Goal: Transaction & Acquisition: Download file/media

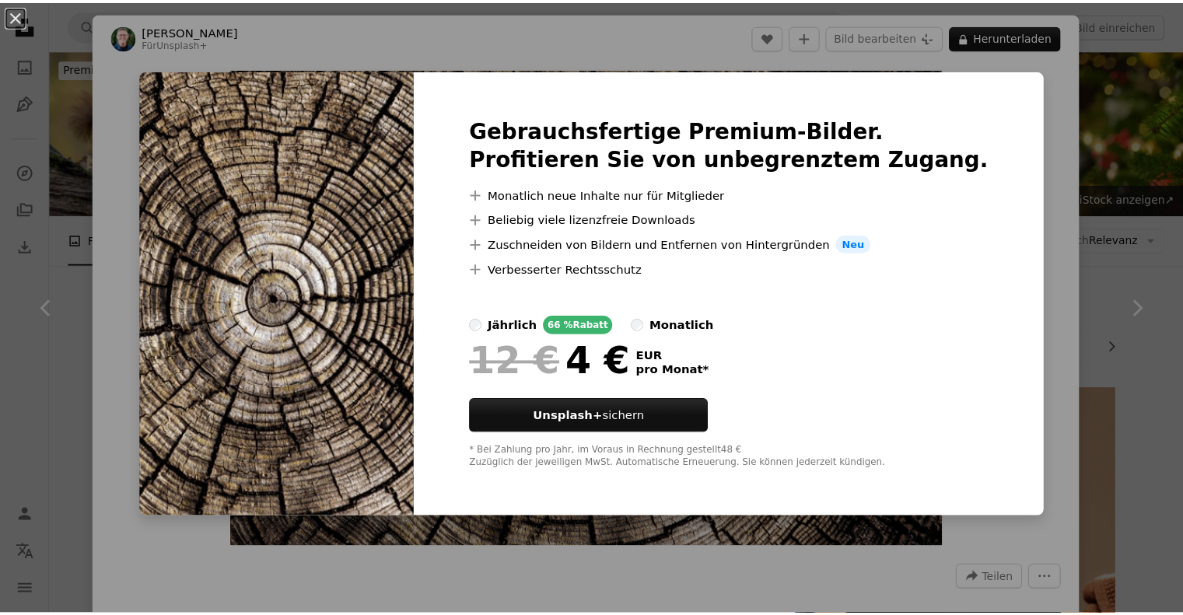
scroll to position [700, 0]
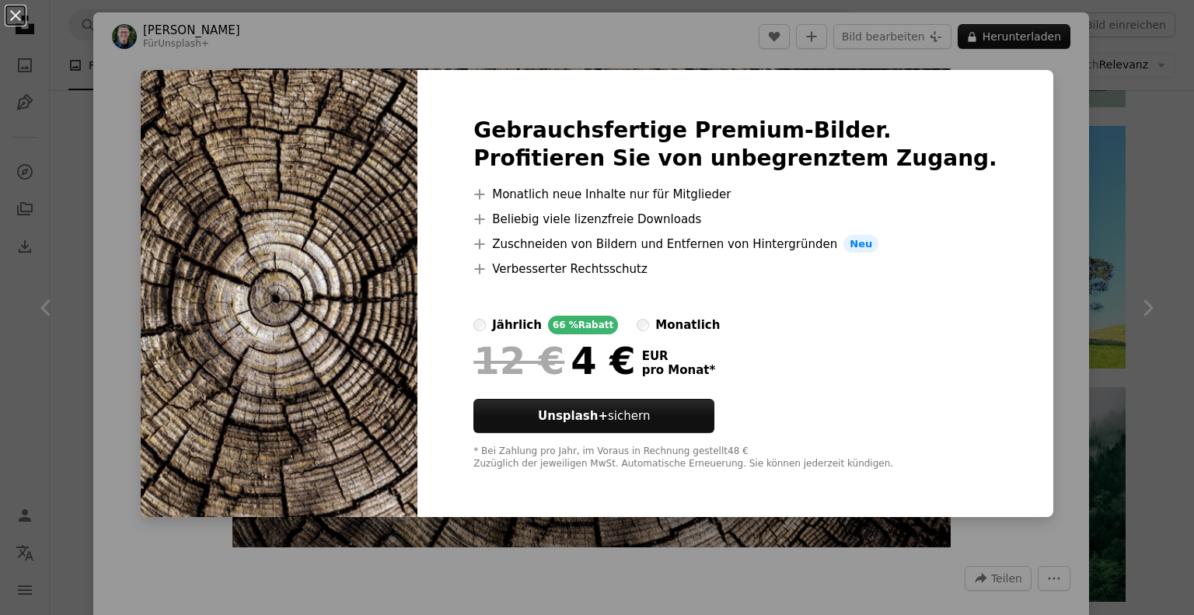
click at [1037, 185] on div "An X shape Gebrauchsfertige Premium-Bilder. Profitieren Sie von unbegrenztem Zu…" at bounding box center [597, 307] width 1194 height 615
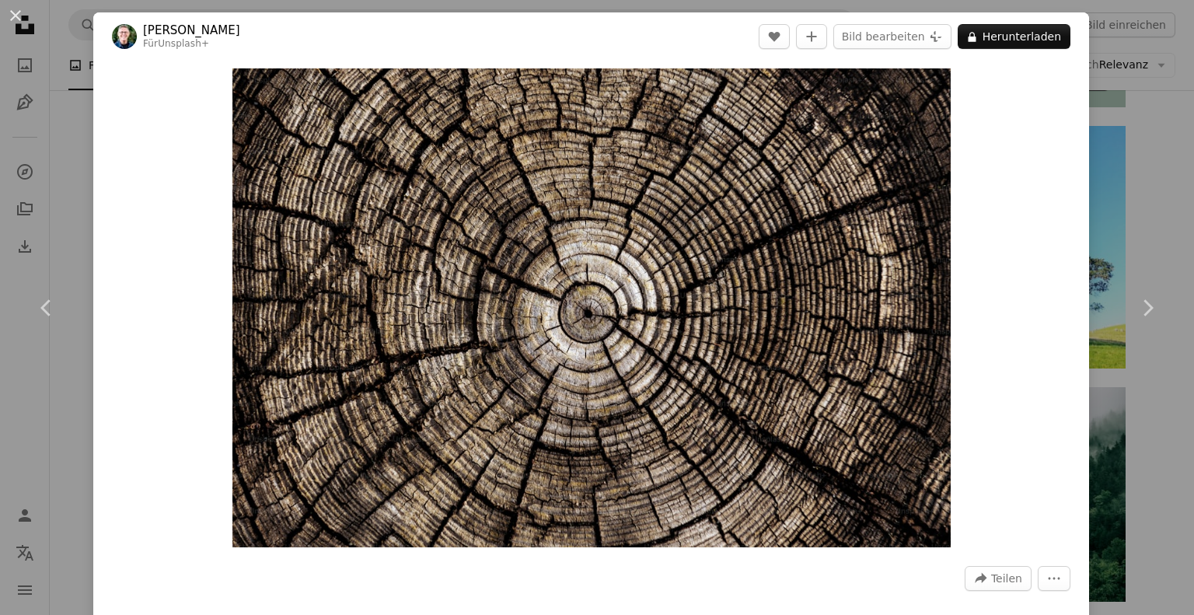
click at [1108, 186] on div "An X shape Chevron left Chevron right [PERSON_NAME] Für Unsplash+ A heart A plu…" at bounding box center [597, 307] width 1194 height 615
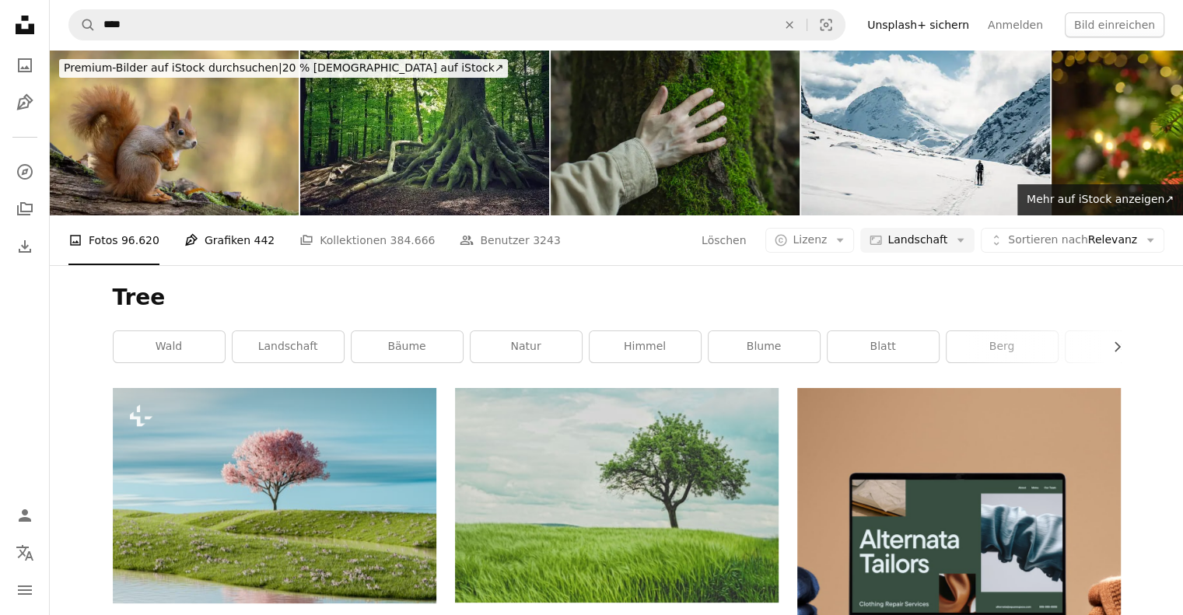
click at [222, 255] on link "Pen Tool Grafiken 442" at bounding box center [229, 240] width 90 height 50
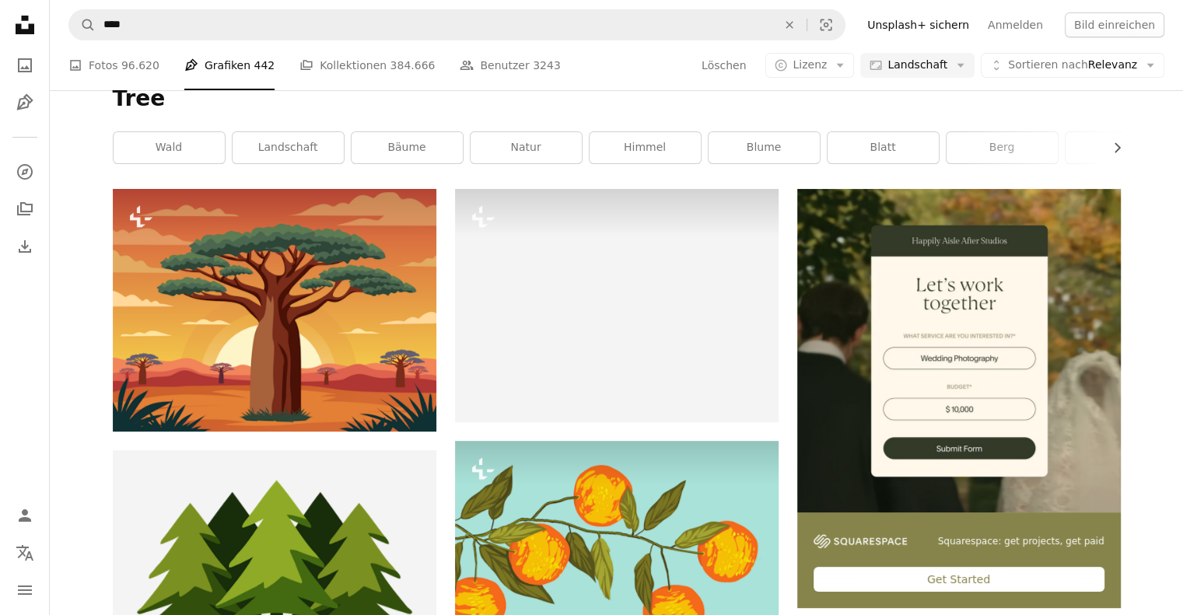
scroll to position [233, 0]
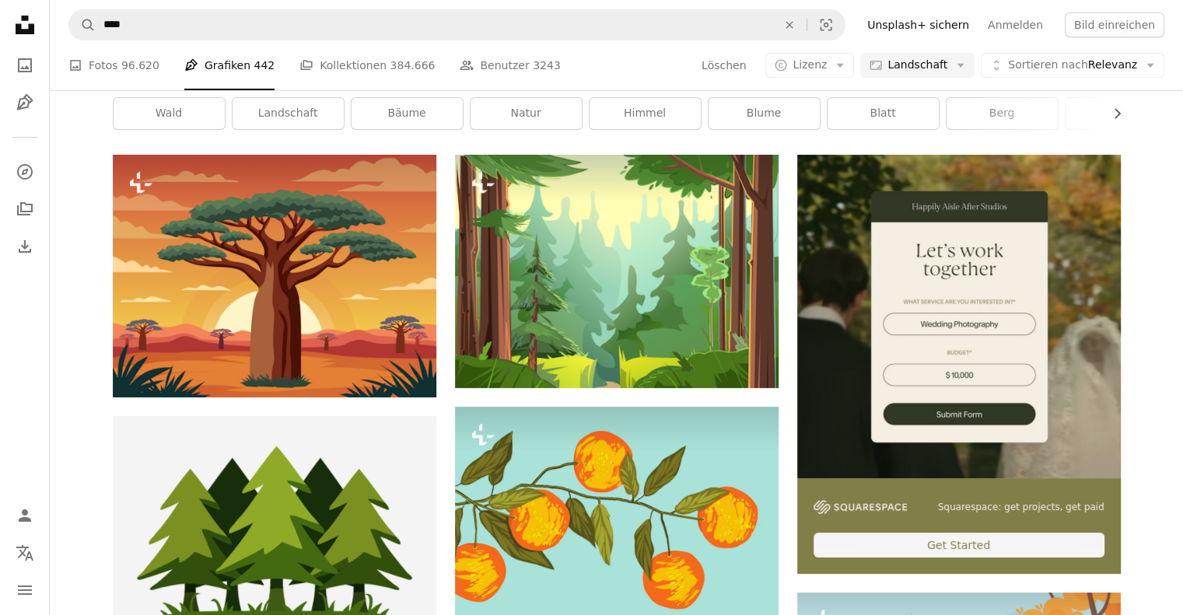
click at [940, 304] on img at bounding box center [958, 316] width 323 height 323
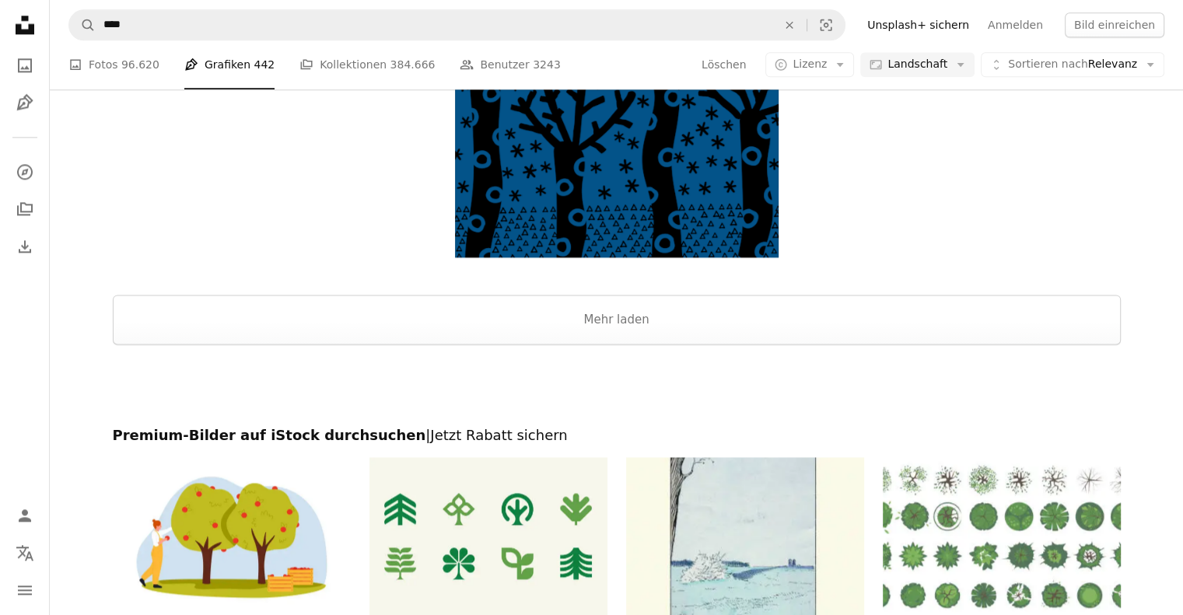
scroll to position [2100, 0]
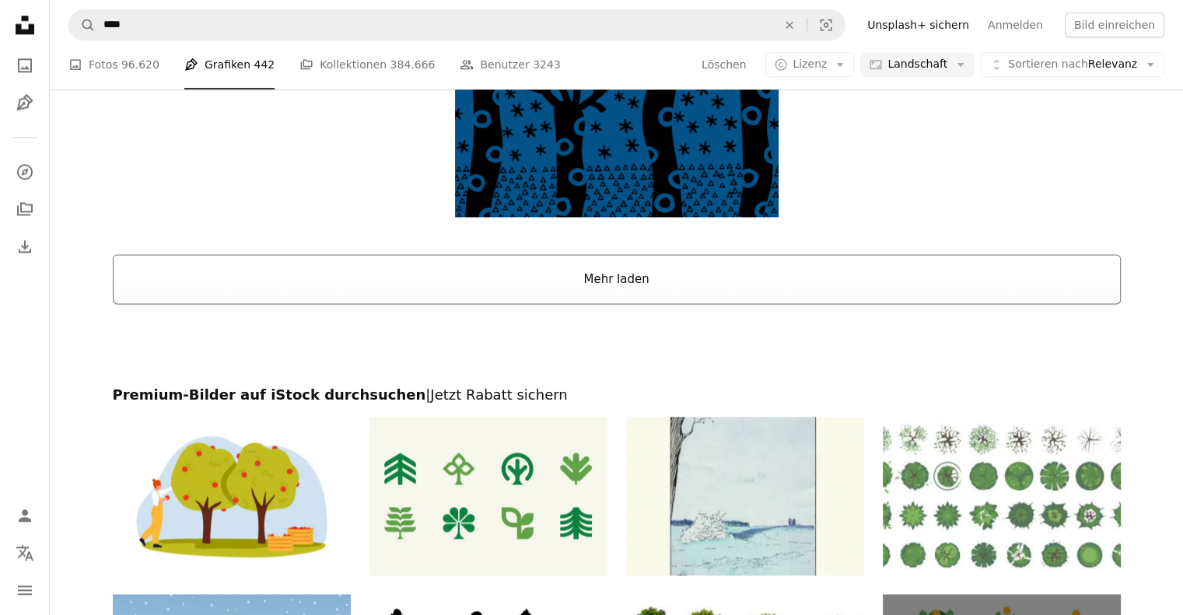
click at [941, 280] on button "Mehr laden" at bounding box center [617, 279] width 1008 height 50
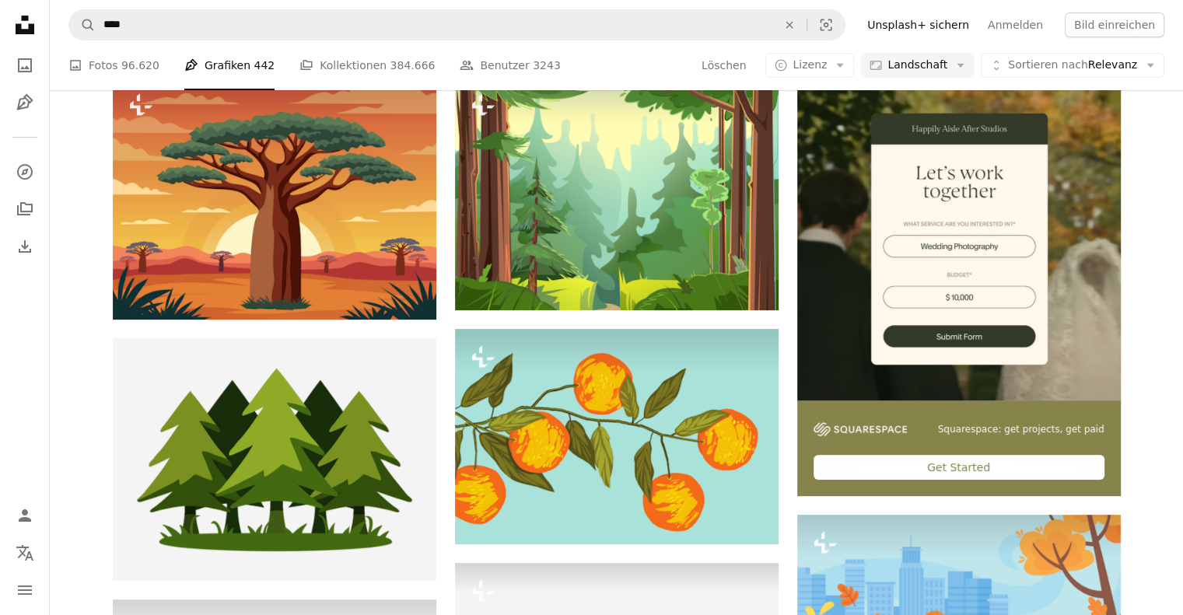
scroll to position [0, 0]
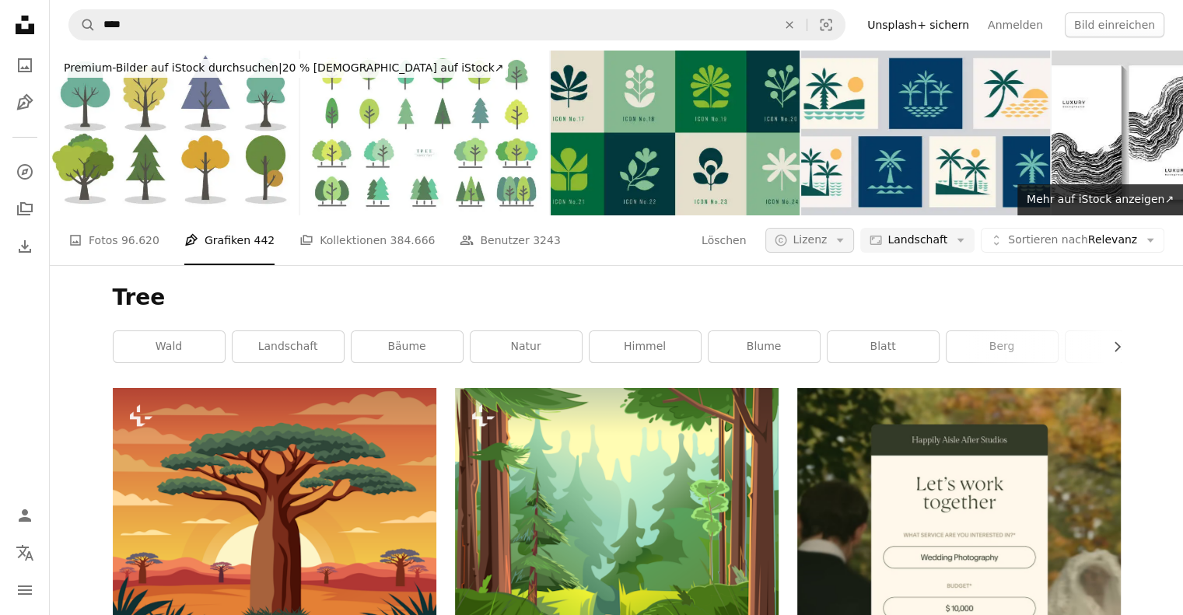
click at [847, 234] on icon "Arrow down" at bounding box center [840, 240] width 14 height 14
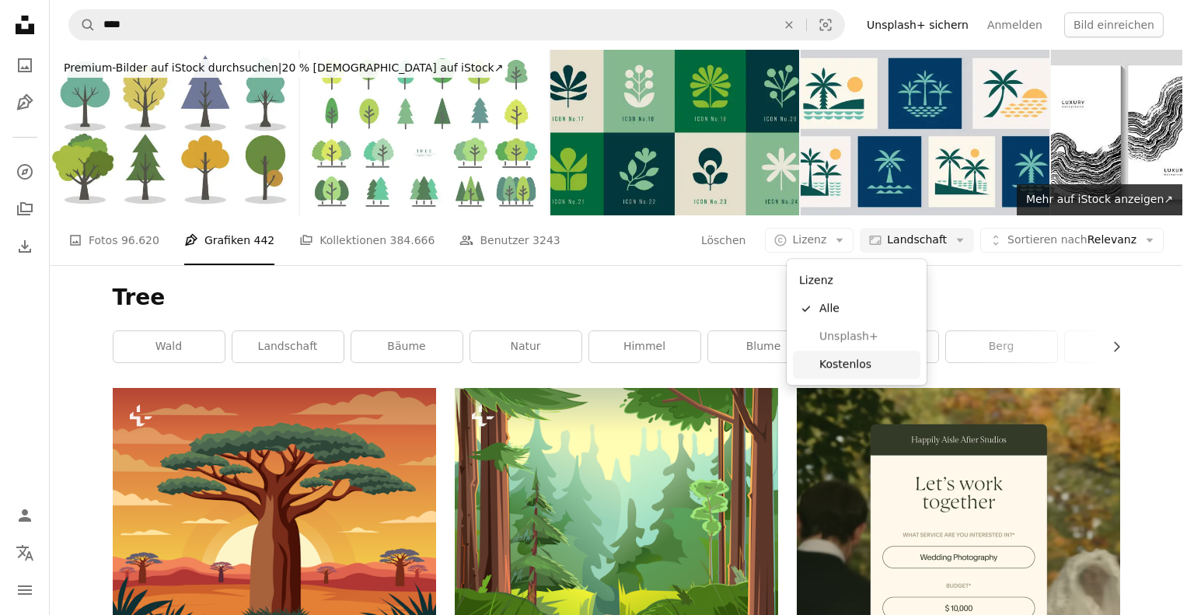
click at [863, 357] on span "Kostenlos" at bounding box center [867, 365] width 95 height 16
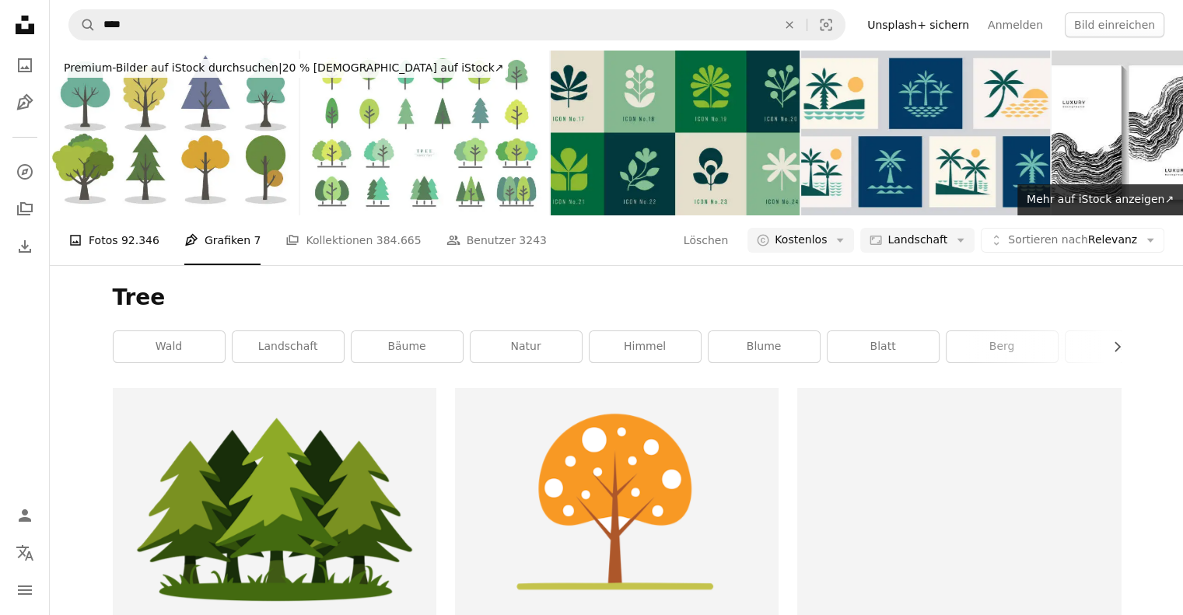
click at [107, 251] on link "A photo Fotos 92.346" at bounding box center [113, 240] width 91 height 50
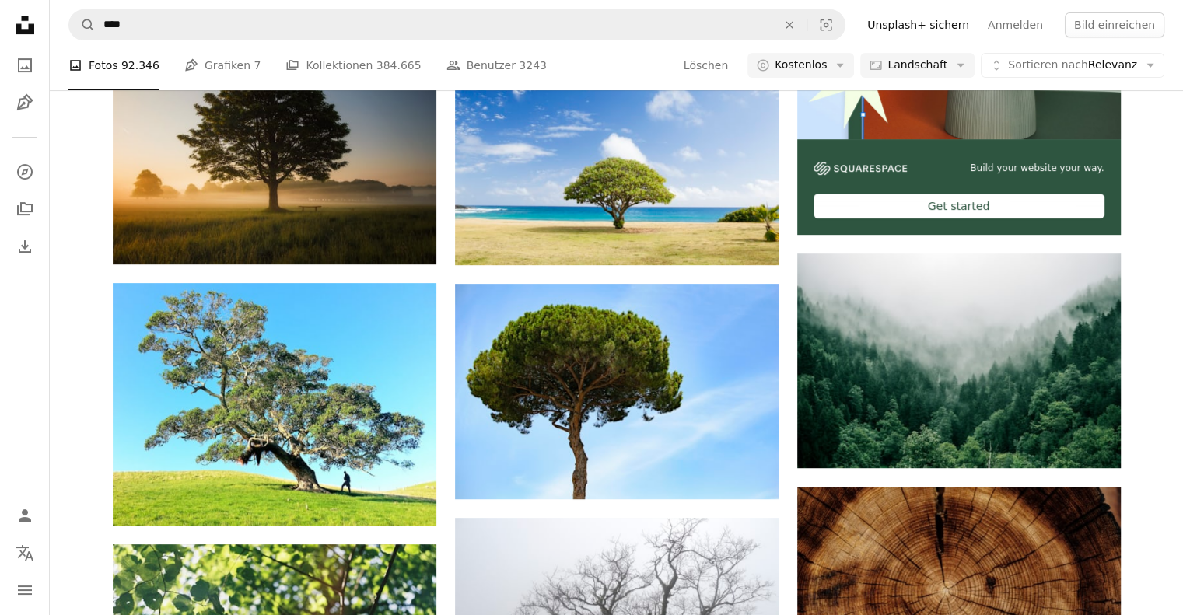
scroll to position [700, 0]
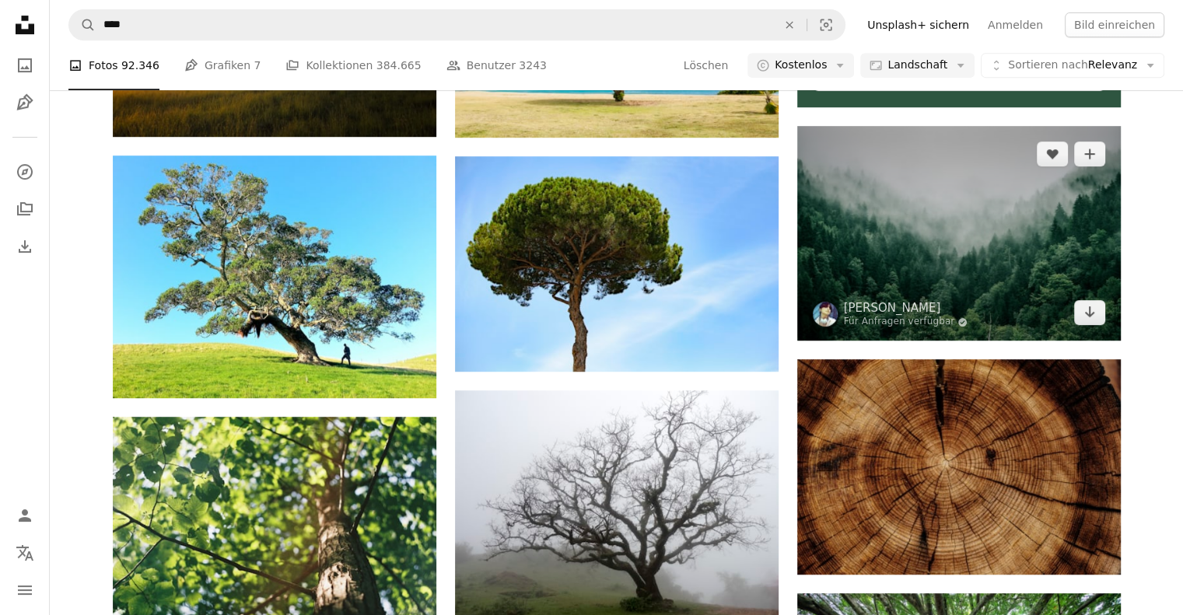
click at [1001, 226] on img at bounding box center [958, 233] width 323 height 215
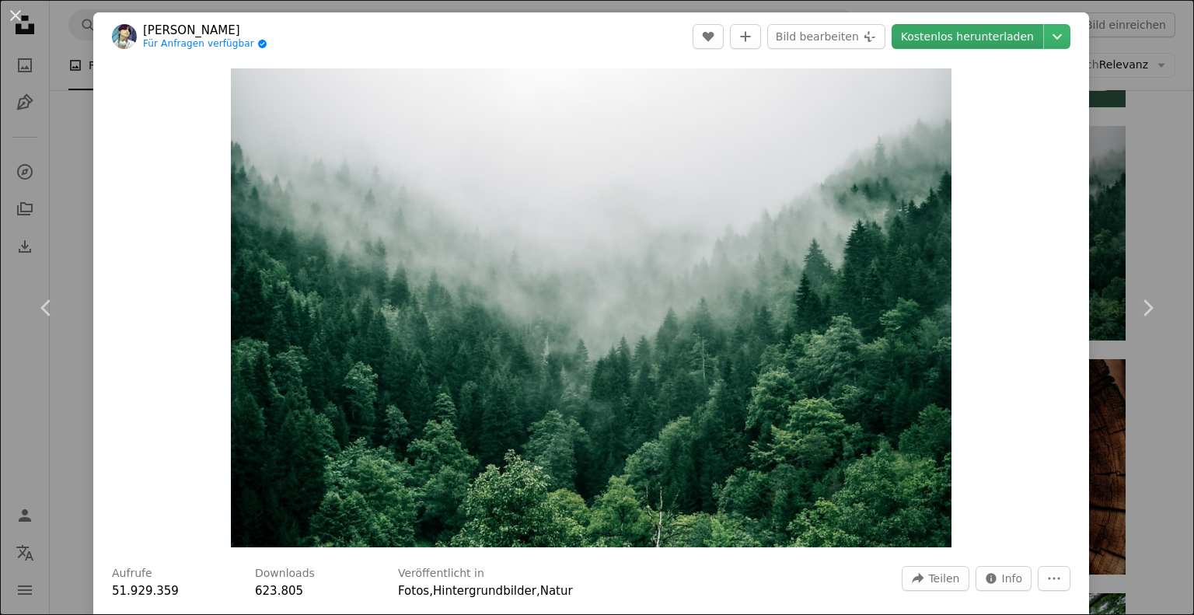
click at [964, 40] on link "Kostenlos herunterladen" at bounding box center [968, 36] width 152 height 25
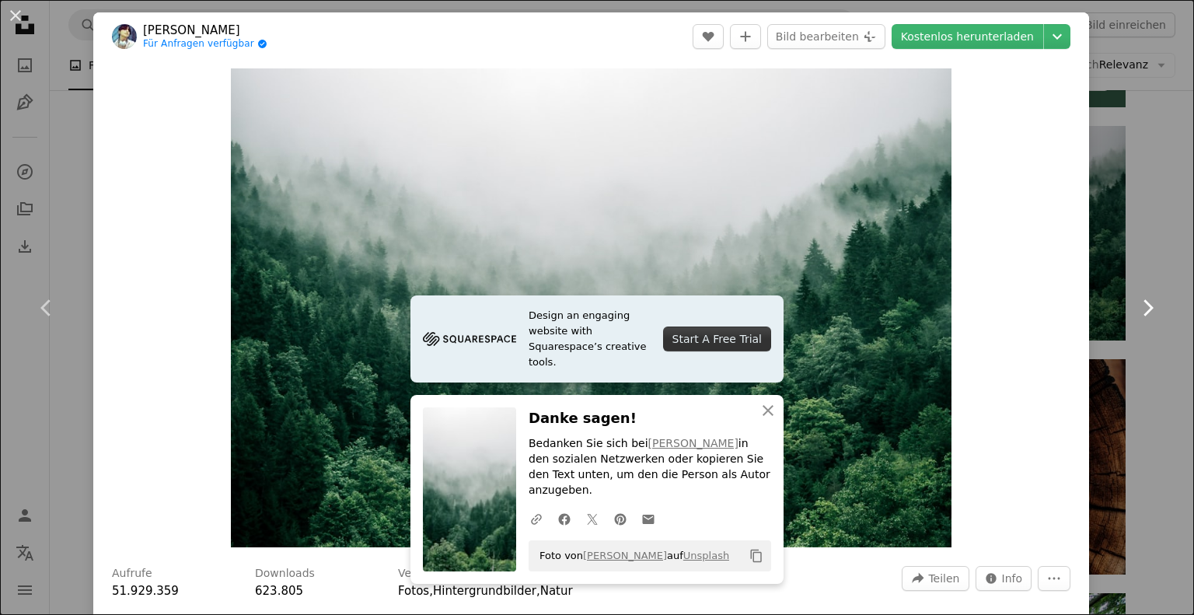
click at [1154, 245] on link "Chevron right" at bounding box center [1147, 307] width 93 height 149
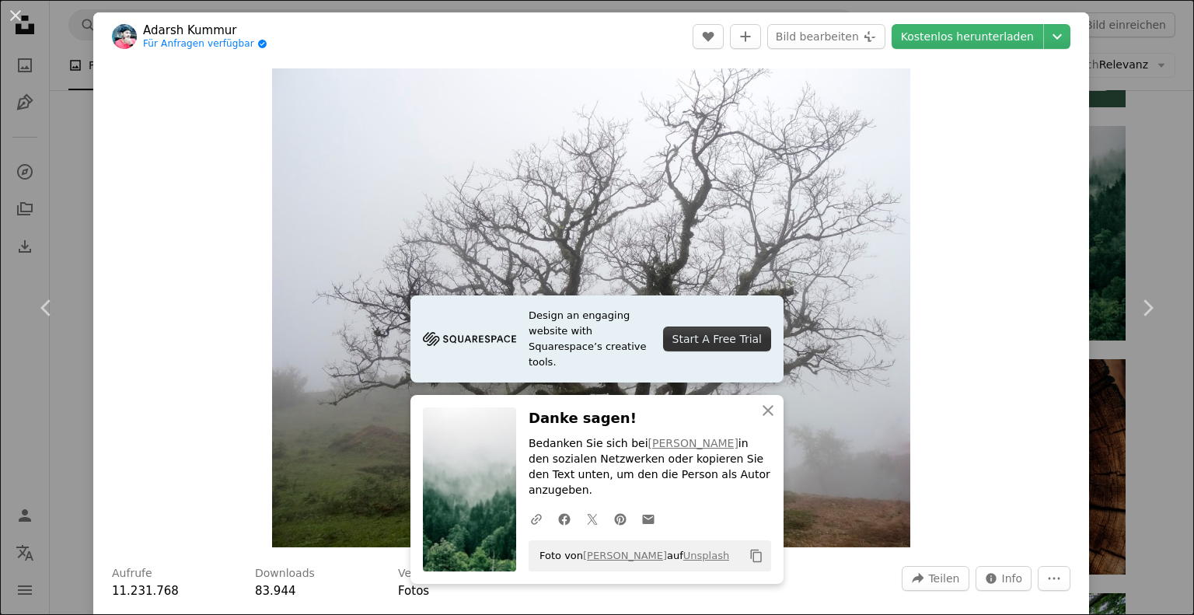
click at [1121, 115] on div "An X shape Chevron left Chevron right [PERSON_NAME] Kummur Für Anfragen verfügb…" at bounding box center [597, 307] width 1194 height 615
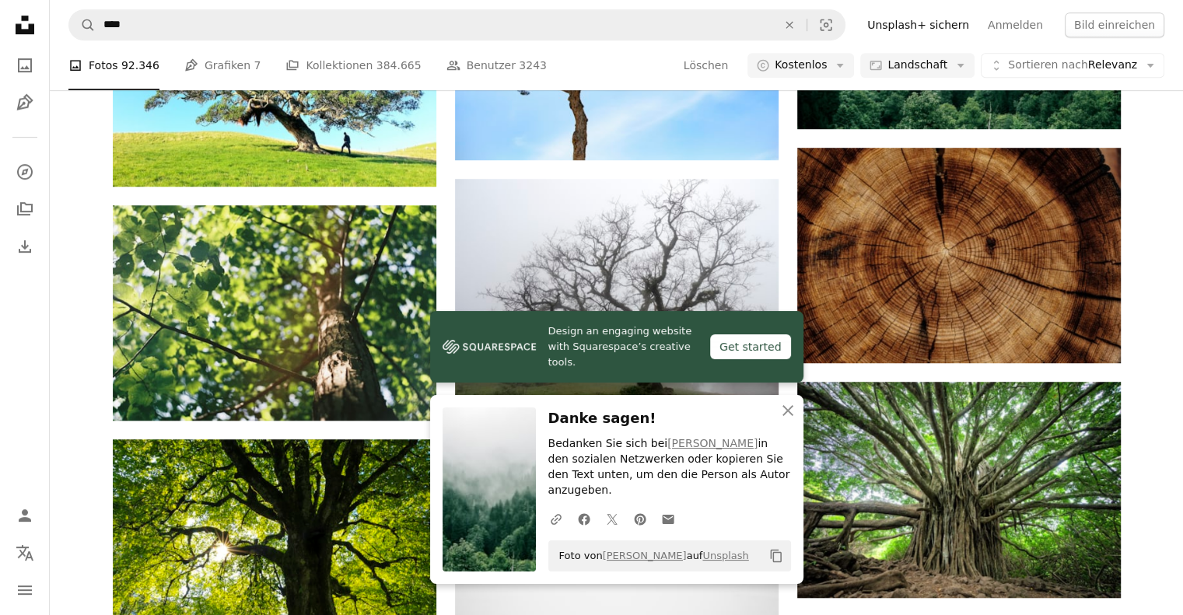
scroll to position [933, 0]
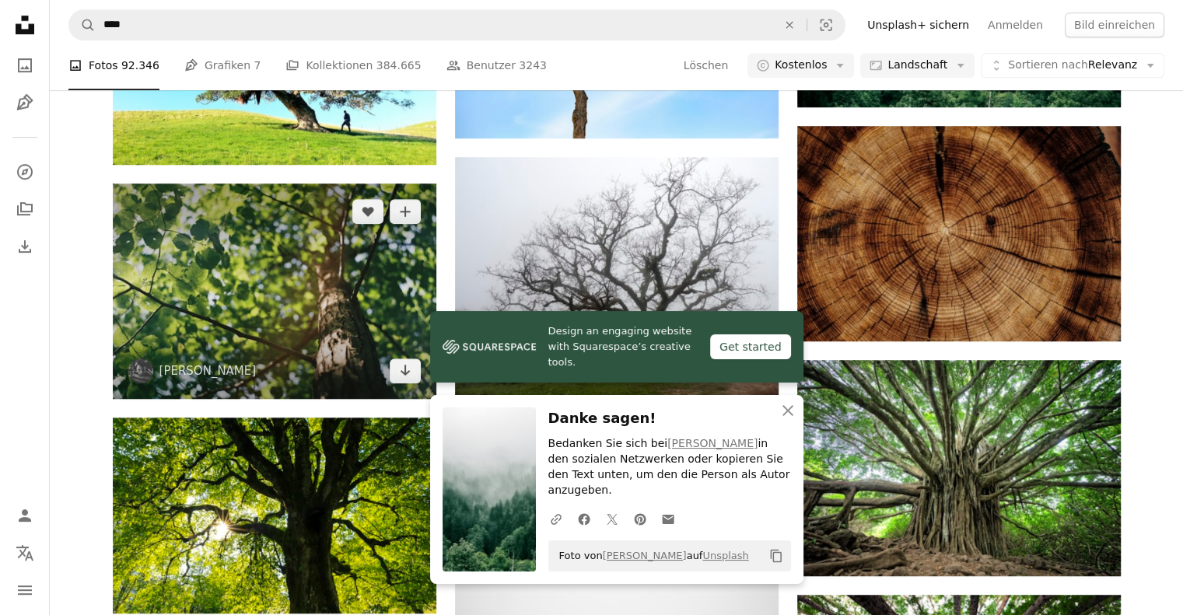
click at [325, 280] on img at bounding box center [274, 291] width 323 height 215
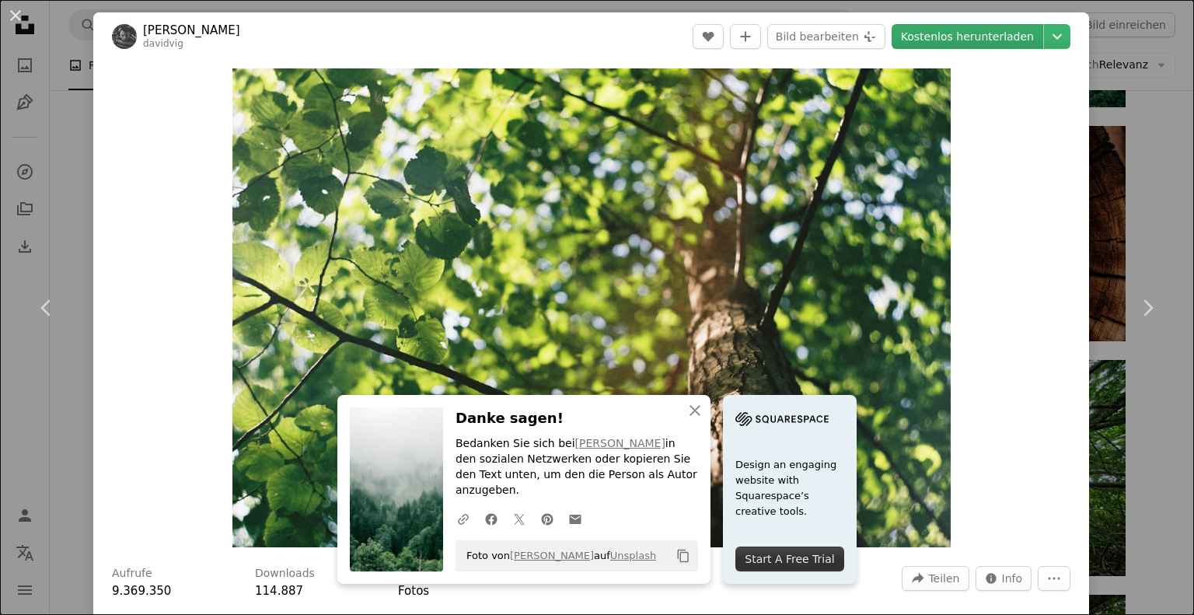
click at [970, 44] on link "Kostenlos herunterladen" at bounding box center [968, 36] width 152 height 25
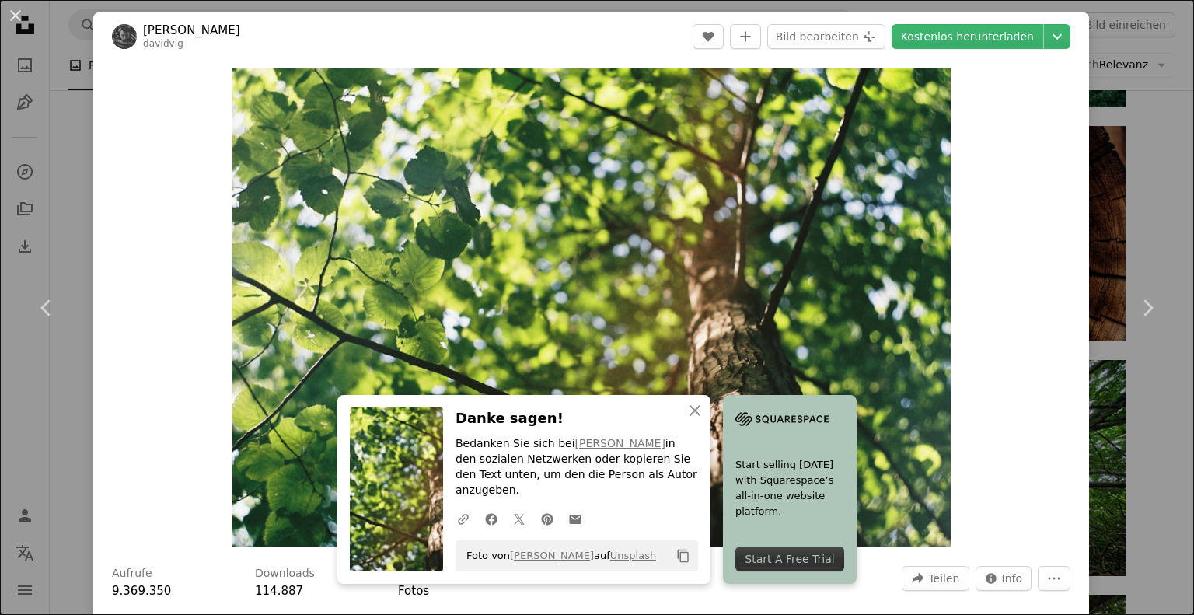
click at [65, 410] on div "An X shape Chevron left Chevron right [PERSON_NAME] davidvig A heart A plus sig…" at bounding box center [597, 307] width 1194 height 615
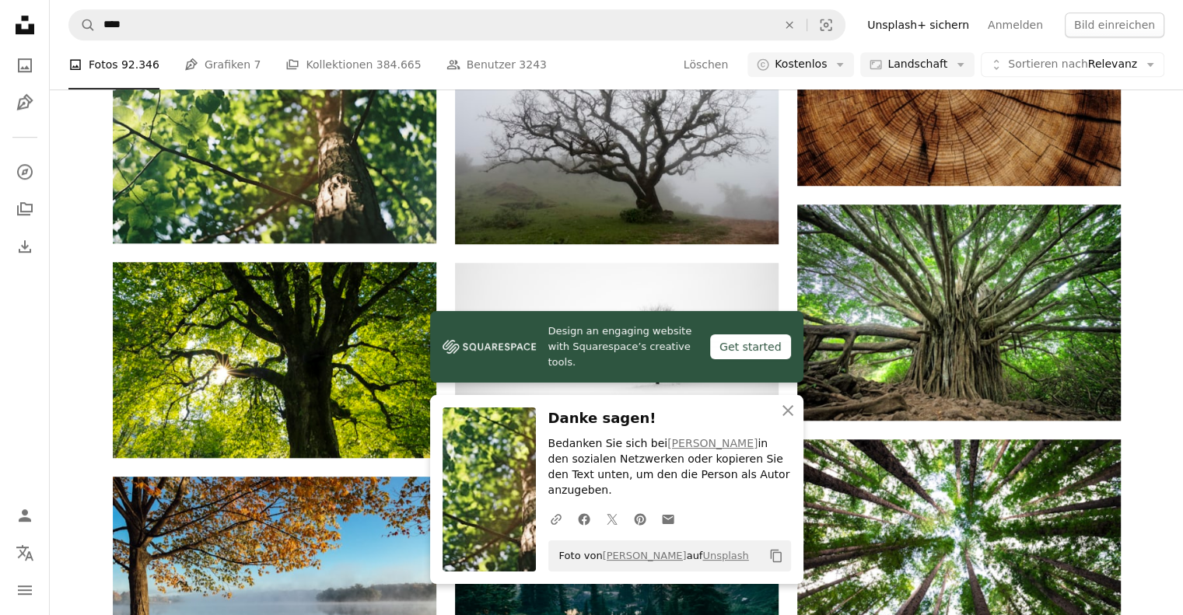
scroll to position [933, 0]
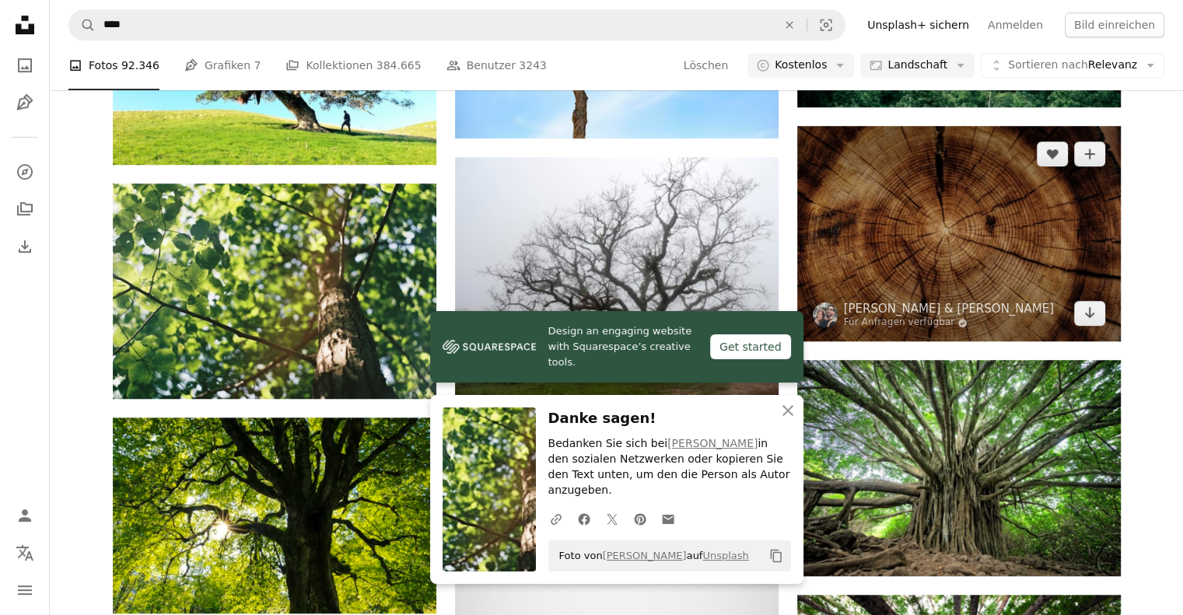
click at [944, 247] on img at bounding box center [958, 233] width 323 height 215
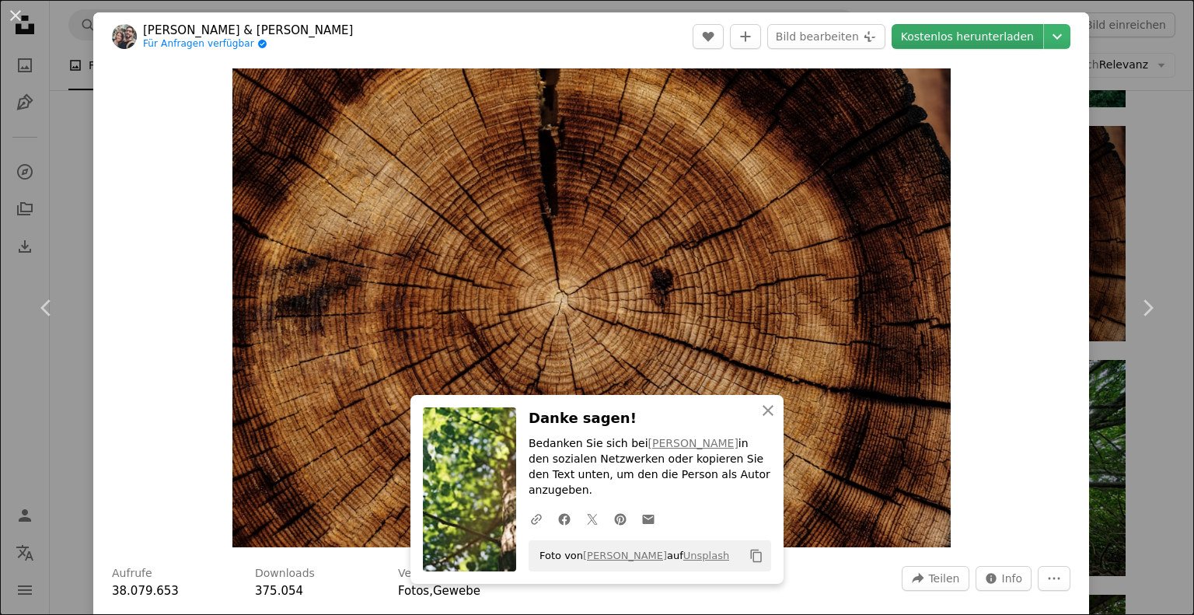
click at [922, 39] on link "Kostenlos herunterladen" at bounding box center [968, 36] width 152 height 25
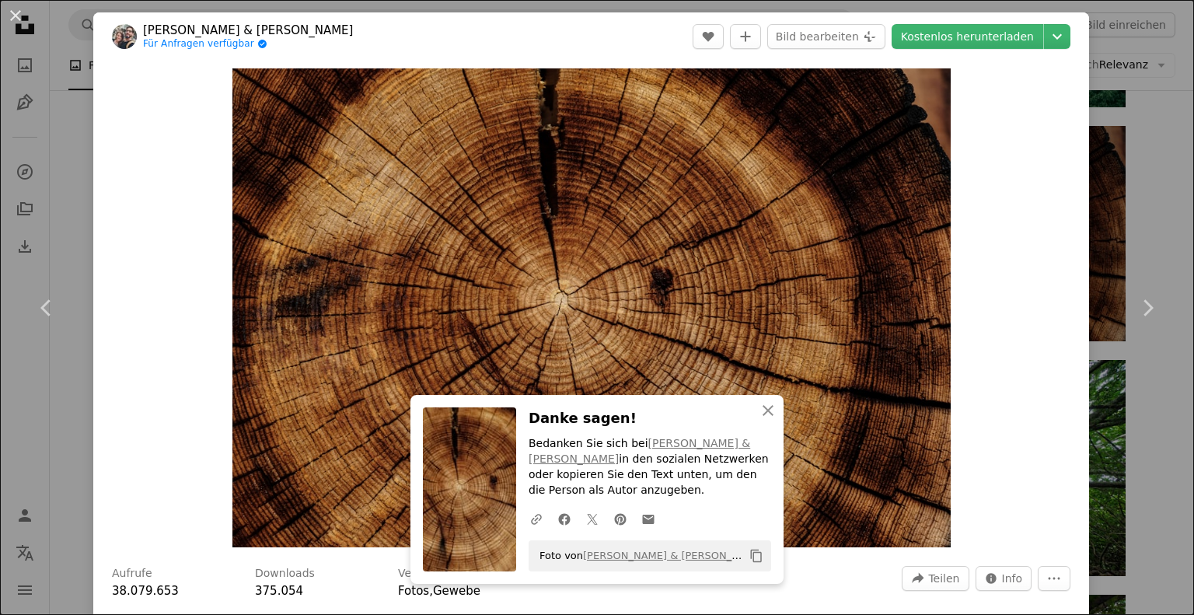
click at [61, 430] on div "An X shape Chevron left Chevron right [PERSON_NAME] & [PERSON_NAME] Førestbird …" at bounding box center [597, 307] width 1194 height 615
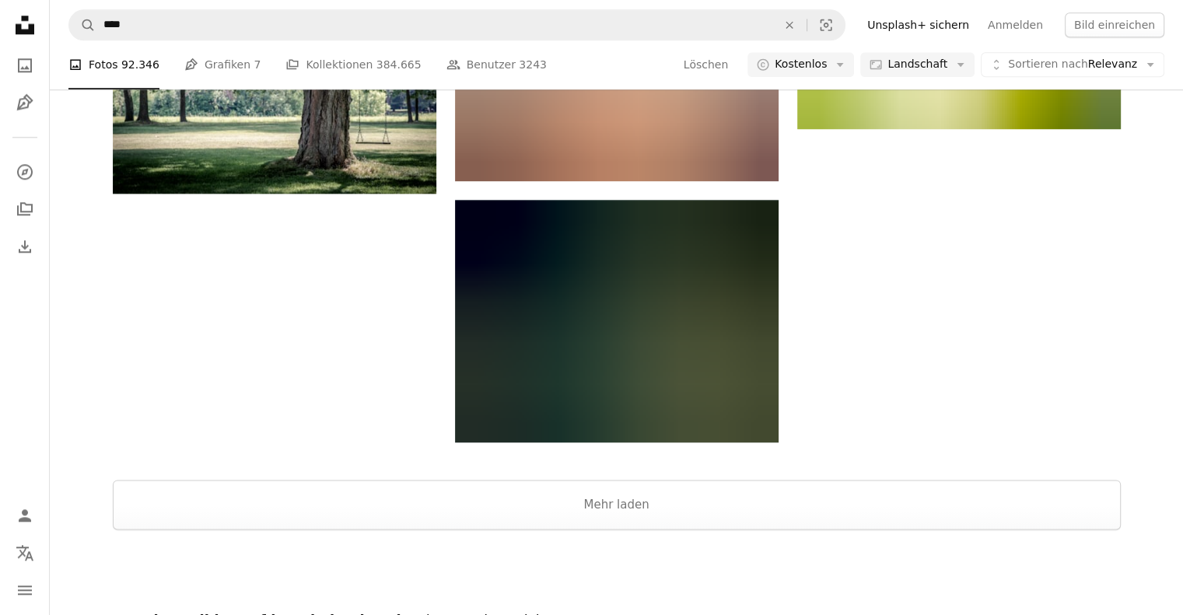
scroll to position [1944, 0]
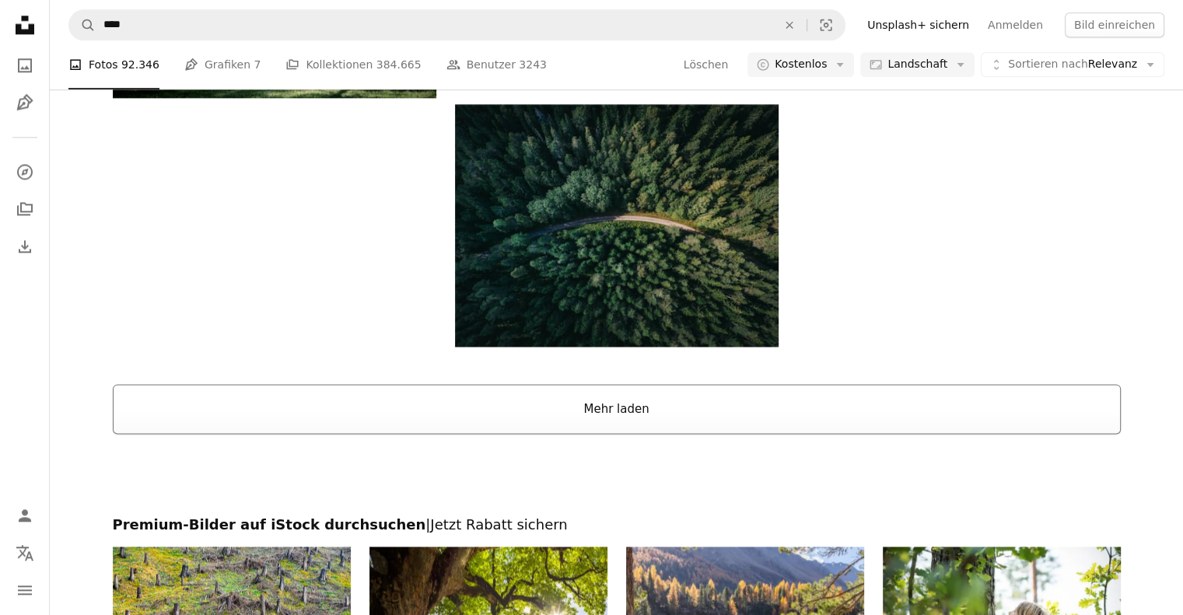
click at [195, 405] on button "Mehr laden" at bounding box center [617, 409] width 1008 height 50
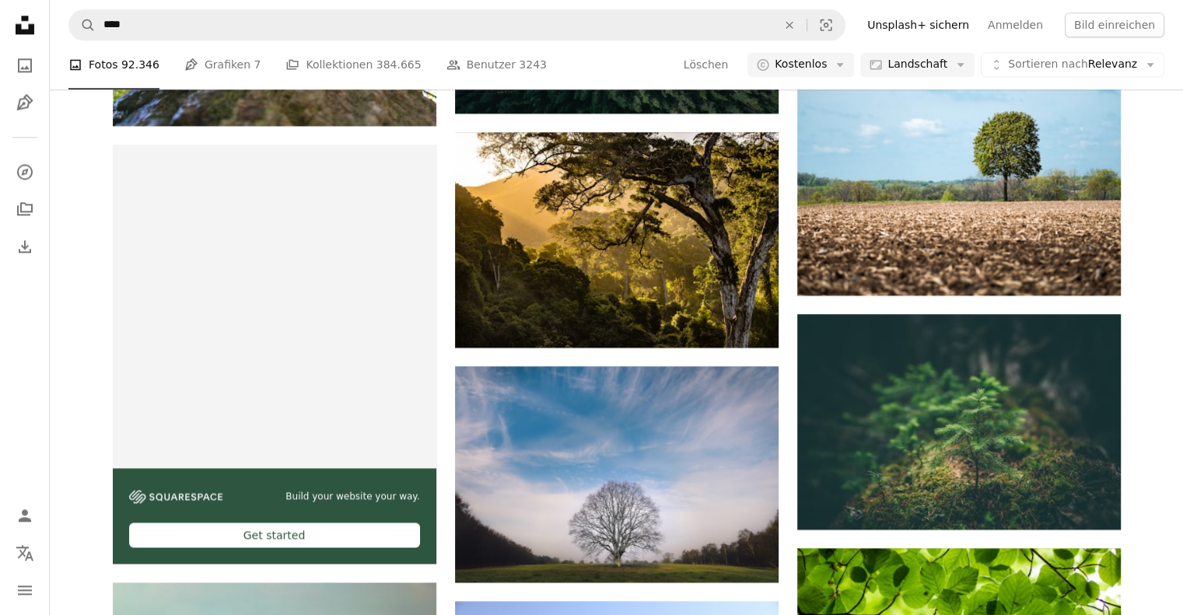
scroll to position [2333, 0]
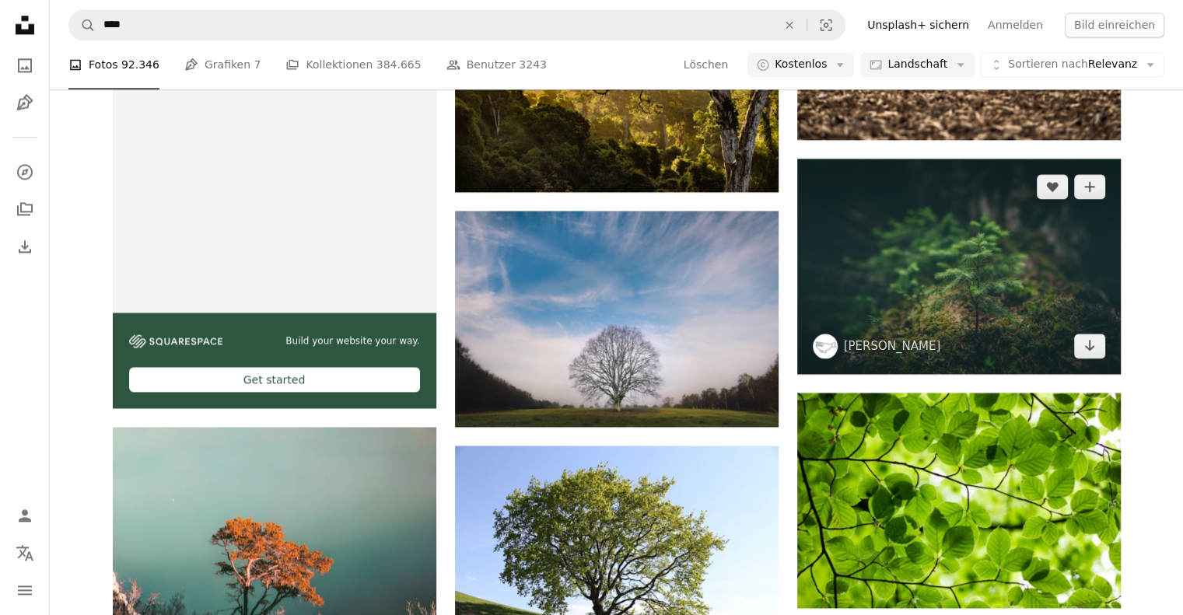
click at [952, 258] on img at bounding box center [958, 266] width 323 height 215
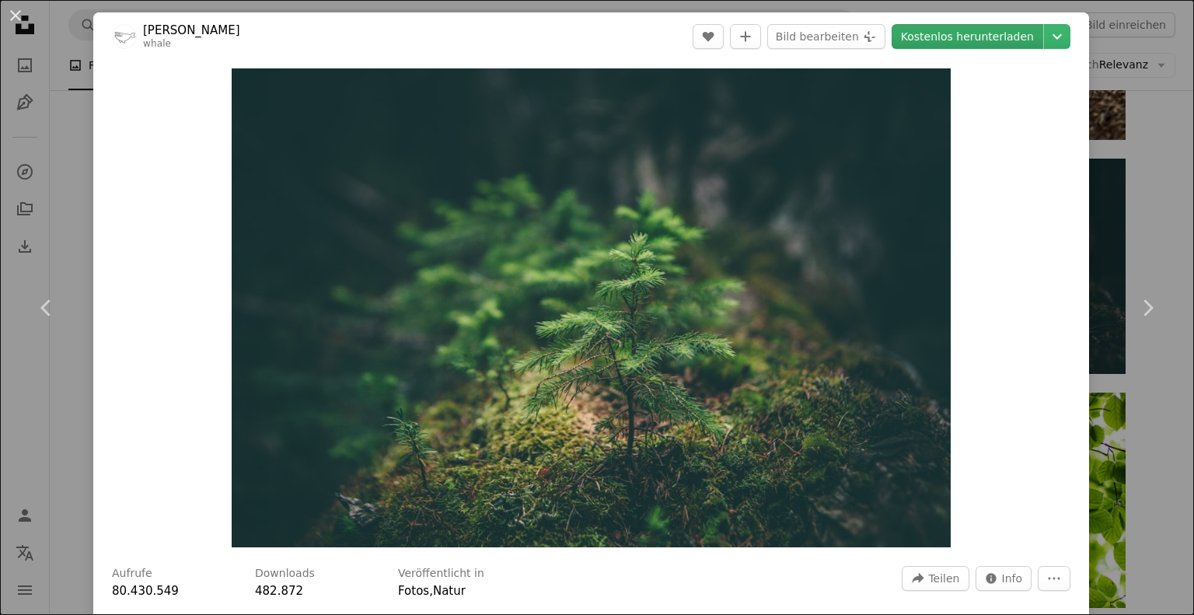
click at [954, 25] on link "Kostenlos herunterladen" at bounding box center [968, 36] width 152 height 25
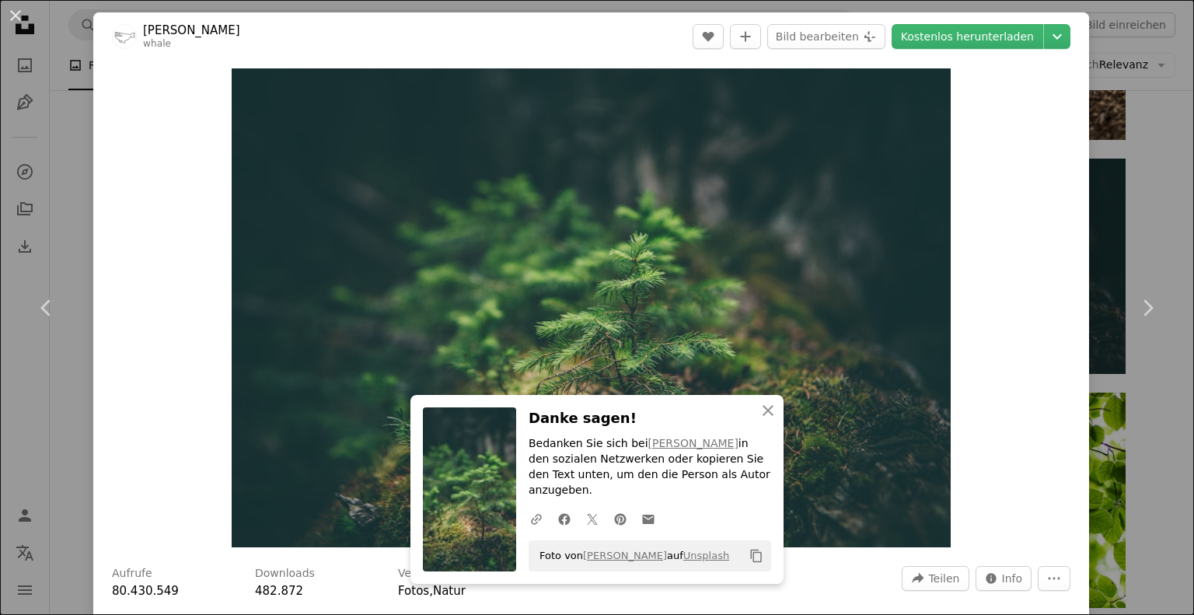
click at [64, 449] on div "An X shape Chevron left Chevron right [PERSON_NAME] whale A heart A plus sign B…" at bounding box center [597, 307] width 1194 height 615
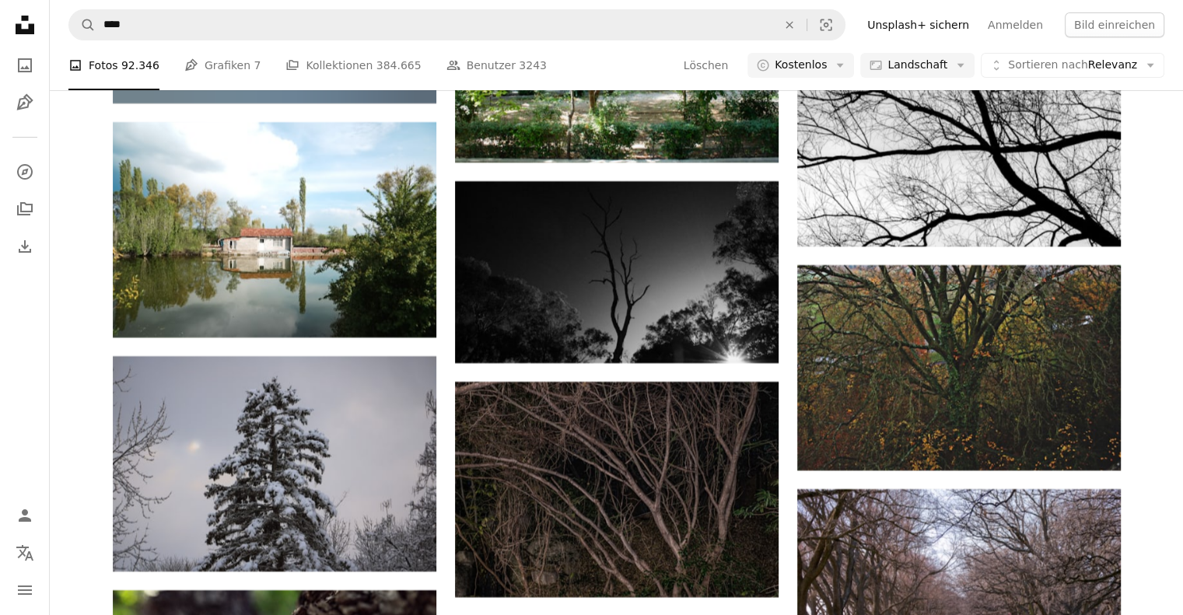
scroll to position [41680, 0]
